Goal: Answer question/provide support: Share knowledge or assist other users

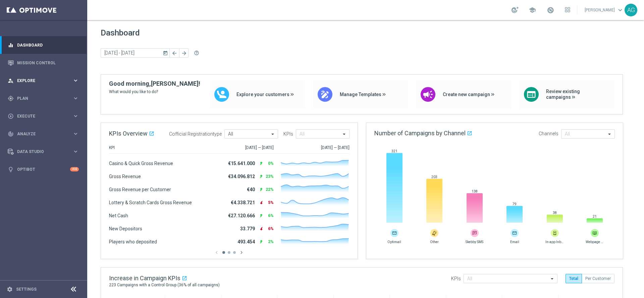
scroll to position [50, 0]
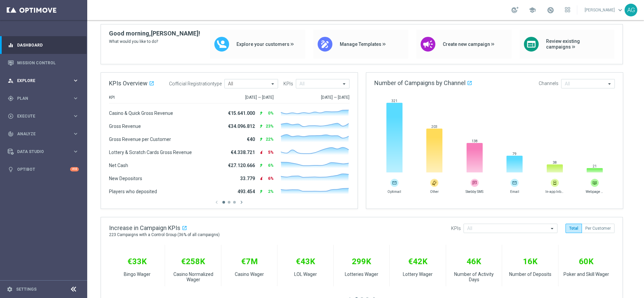
click at [46, 82] on span "Explore" at bounding box center [44, 81] width 55 height 4
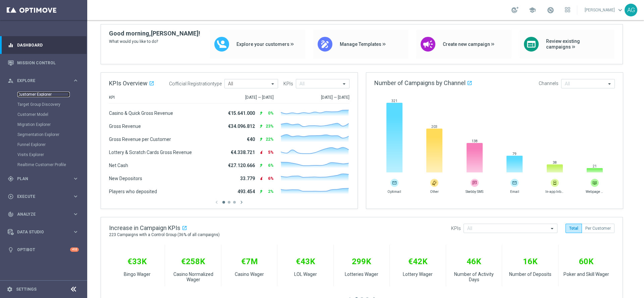
click at [38, 94] on link "Customer Explorer" at bounding box center [43, 94] width 52 height 5
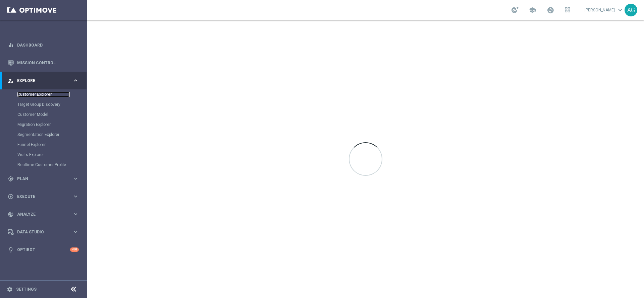
scroll to position [0, 0]
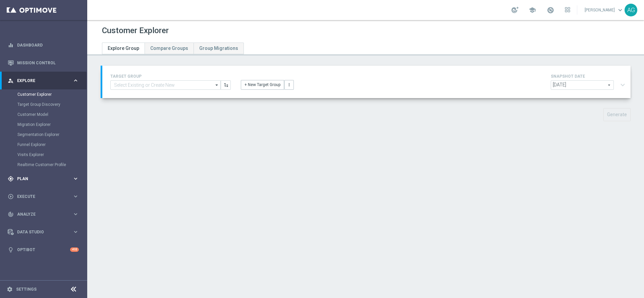
click at [40, 179] on span "Plan" at bounding box center [44, 179] width 55 height 4
click at [39, 165] on span "Execute" at bounding box center [44, 167] width 55 height 4
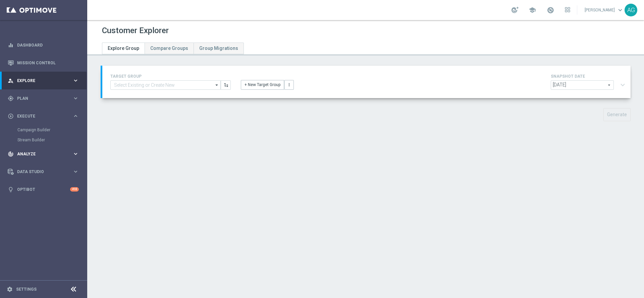
click at [31, 158] on div "track_changes Analyze keyboard_arrow_right" at bounding box center [43, 154] width 87 height 18
click at [33, 147] on link "Customer 360" at bounding box center [43, 147] width 52 height 5
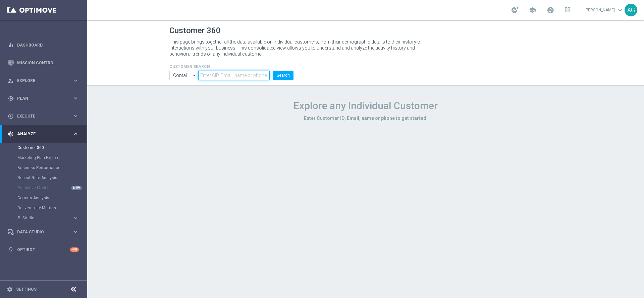
click at [209, 72] on input "text" at bounding box center [233, 75] width 71 height 9
paste input "4653572"
type input "4653572"
click at [276, 77] on button "Search" at bounding box center [283, 75] width 20 height 9
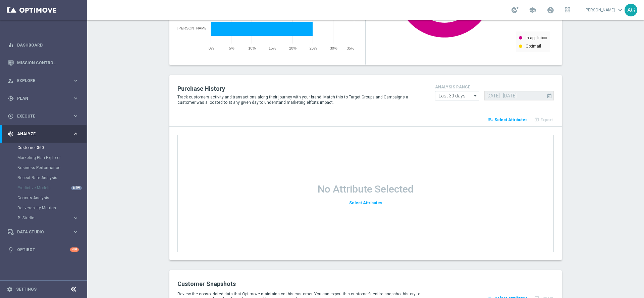
scroll to position [845, 0]
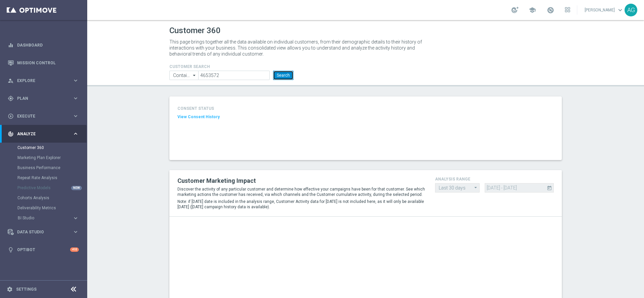
click at [273, 74] on button "Search" at bounding box center [283, 75] width 20 height 9
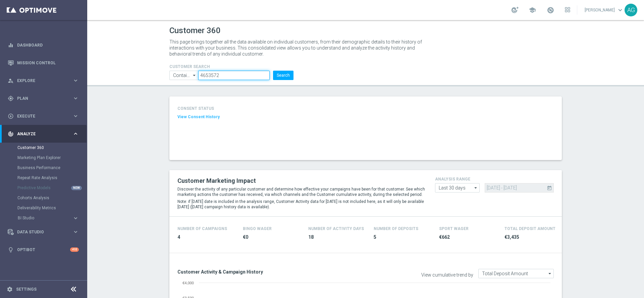
drag, startPoint x: 218, startPoint y: 70, endPoint x: 118, endPoint y: 63, distance: 100.6
click at [118, 63] on header "Customer 360 This page brings together all the data available on individual cus…" at bounding box center [365, 53] width 557 height 66
click at [278, 73] on button "Search" at bounding box center [283, 75] width 20 height 9
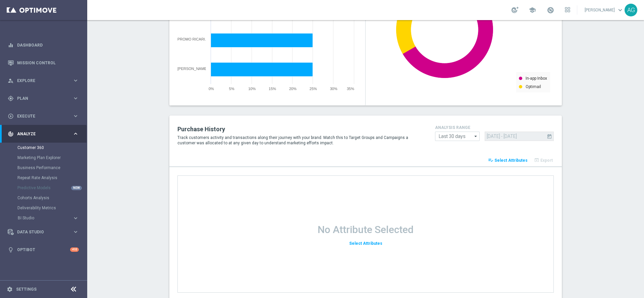
scroll to position [867, 0]
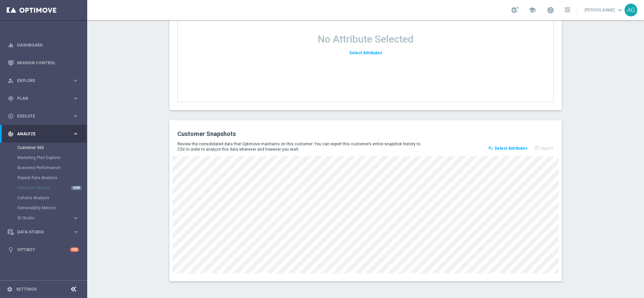
click at [493, 151] on button "playlist_add_check Select Attributes" at bounding box center [508, 148] width 42 height 9
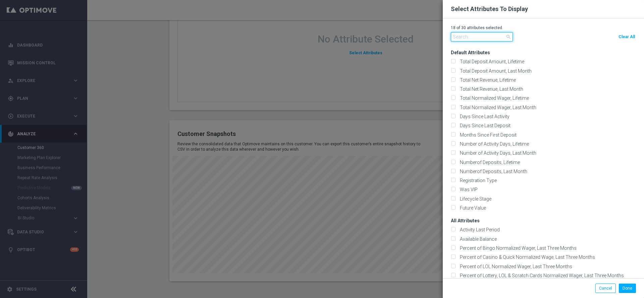
click at [489, 32] on input "text" at bounding box center [482, 36] width 62 height 9
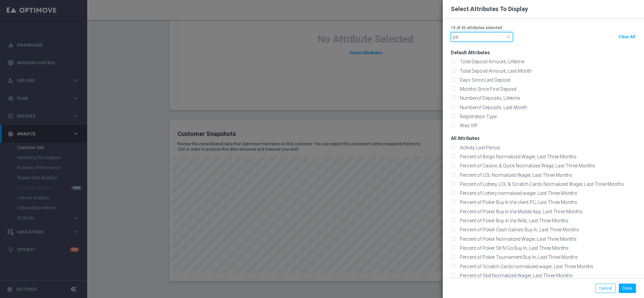
type input "p"
type input "a"
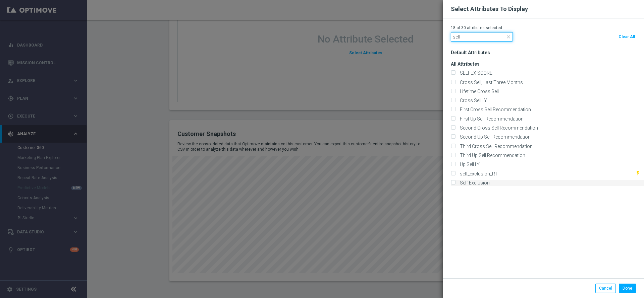
type input "self"
click at [456, 182] on div "Self Exclusion" at bounding box center [547, 183] width 193 height 6
click at [457, 181] on label "Self Exclusion" at bounding box center [473, 183] width 32 height 6
click at [455, 181] on input "Self Exclusion" at bounding box center [453, 183] width 4 height 4
checkbox input "true"
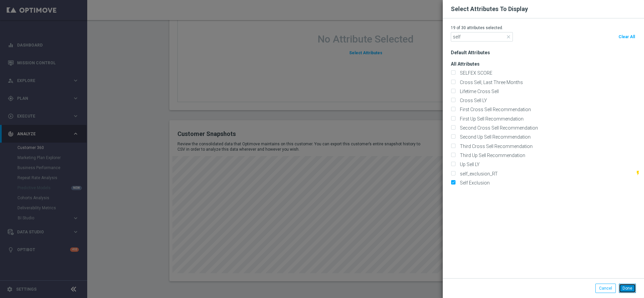
click at [634, 286] on button "Done" at bounding box center [627, 288] width 17 height 9
